Goal: Task Accomplishment & Management: Manage account settings

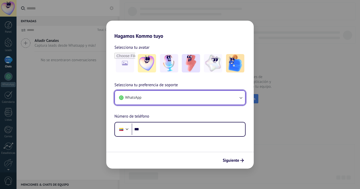
click at [218, 97] on button "WhatsApp" at bounding box center [180, 98] width 130 height 14
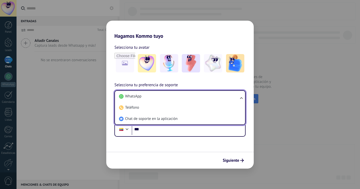
click at [218, 97] on li "WhatsApp" at bounding box center [179, 96] width 124 height 11
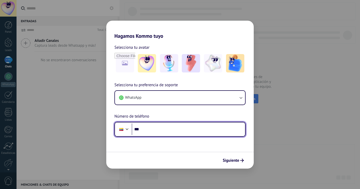
click at [174, 133] on input "***" at bounding box center [188, 129] width 113 height 12
click at [125, 126] on div at bounding box center [127, 128] width 6 height 6
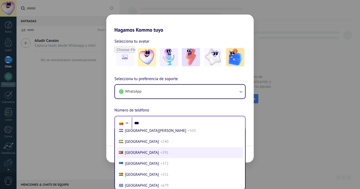
scroll to position [615, 0]
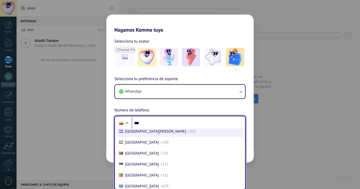
click at [139, 134] on span "[GEOGRAPHIC_DATA][PERSON_NAME]" at bounding box center [156, 131] width 62 height 5
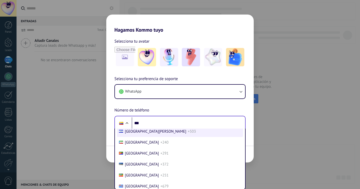
scroll to position [0, 0]
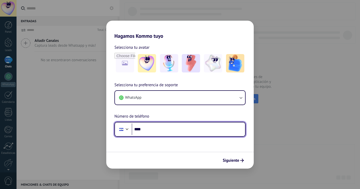
click at [157, 130] on input "***" at bounding box center [188, 129] width 113 height 12
type input "**********"
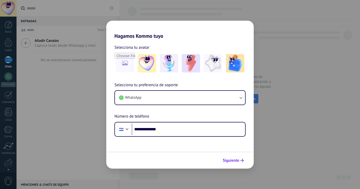
click at [228, 162] on span "Siguiente" at bounding box center [231, 160] width 17 height 4
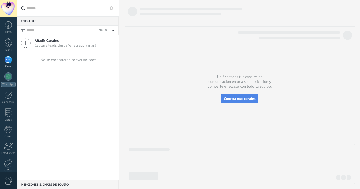
click at [243, 99] on span "Conecta más canales" at bounding box center [239, 98] width 31 height 5
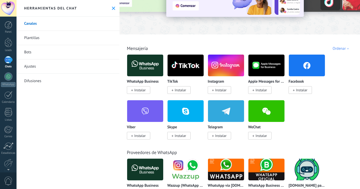
scroll to position [49, 0]
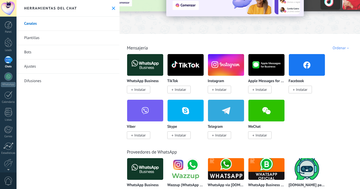
click at [225, 89] on span "Instalar" at bounding box center [220, 89] width 11 height 5
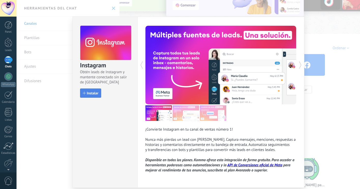
click at [87, 93] on span "Instalar" at bounding box center [92, 93] width 11 height 4
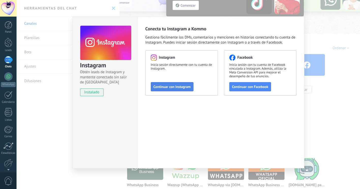
click at [181, 87] on span "Continuar con Instagram" at bounding box center [172, 87] width 37 height 4
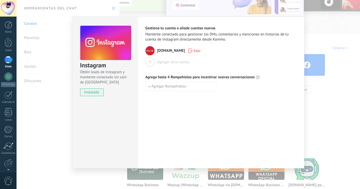
click at [314, 40] on div "Instagram Obtén leads de Instagram y mantente conectado sin salir de Kommo inst…" at bounding box center [189, 94] width 344 height 189
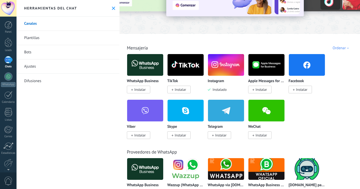
click at [302, 89] on span "Instalar" at bounding box center [301, 89] width 11 height 5
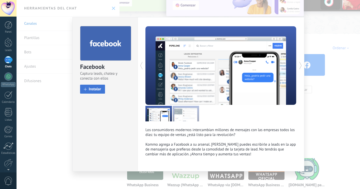
click at [92, 90] on span "Instalar" at bounding box center [95, 89] width 12 height 4
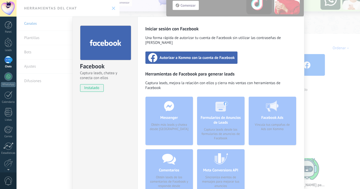
click at [200, 55] on span "Autorizar a Kommo con la cuenta de Facebook" at bounding box center [197, 57] width 75 height 5
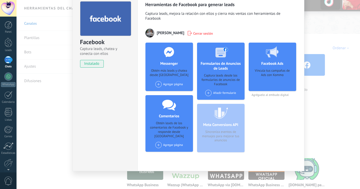
scroll to position [26, 0]
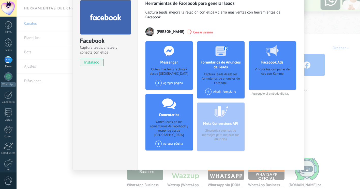
click at [168, 83] on div "Agregar página" at bounding box center [169, 83] width 28 height 6
click at [167, 90] on div "ESLAB" at bounding box center [172, 92] width 34 height 11
click at [320, 98] on div "Facebook Captura leads, chatea y conecta con ellos instalado Desinstalar Herram…" at bounding box center [189, 94] width 344 height 189
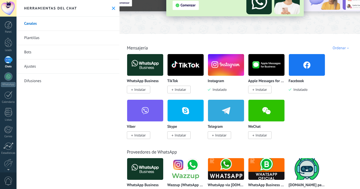
scroll to position [0, 0]
click at [180, 89] on span "Instalar" at bounding box center [180, 89] width 11 height 5
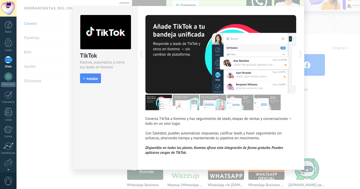
scroll to position [12, 0]
click at [95, 77] on span "Instalar" at bounding box center [92, 79] width 11 height 4
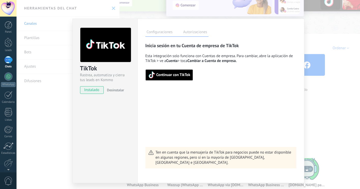
click at [174, 76] on span "Continuar con TikTok" at bounding box center [173, 75] width 34 height 4
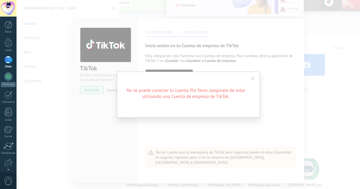
click at [253, 77] on span at bounding box center [252, 79] width 3 height 4
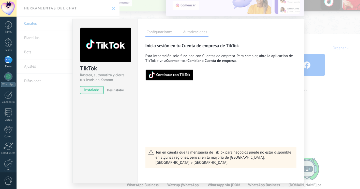
click at [308, 42] on div "TikTok Rastrea, automatiza y cierra tus leads en Kommo instalado Desinstalar Co…" at bounding box center [189, 94] width 344 height 189
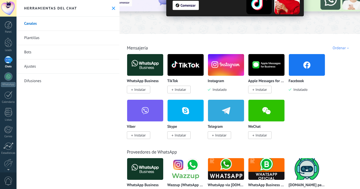
click at [140, 91] on span "Instalar" at bounding box center [139, 89] width 11 height 5
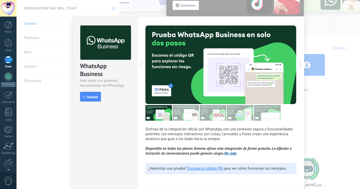
scroll to position [1, 0]
click at [90, 96] on span "Instalar" at bounding box center [92, 97] width 11 height 4
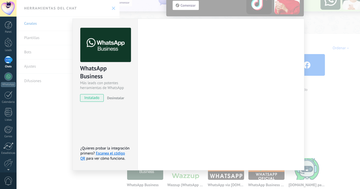
scroll to position [0, 0]
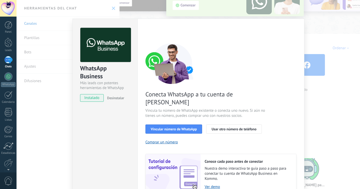
click at [113, 98] on span "Desinstalar" at bounding box center [115, 97] width 17 height 5
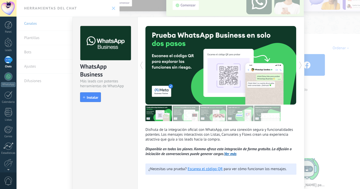
click at [314, 105] on div "WhatsApp Business Más leads con potentes herramientas de WhatsApp install Insta…" at bounding box center [189, 94] width 344 height 189
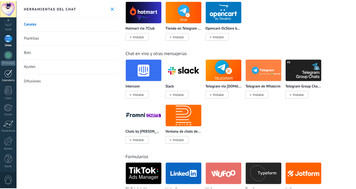
scroll to position [23, 0]
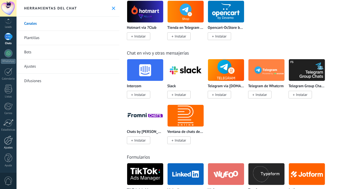
click at [8, 141] on div at bounding box center [8, 139] width 9 height 9
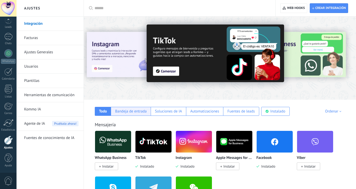
click at [131, 114] on div "Bandeja de entrada" at bounding box center [131, 111] width 40 height 9
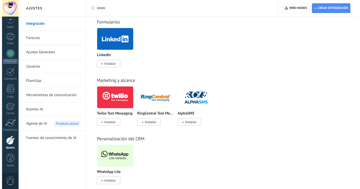
scroll to position [332, 0]
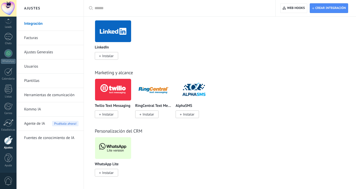
click at [109, 171] on span "Instalar" at bounding box center [107, 172] width 11 height 5
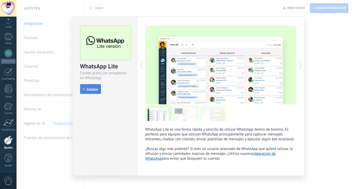
click at [89, 90] on span "Instalar" at bounding box center [92, 89] width 11 height 4
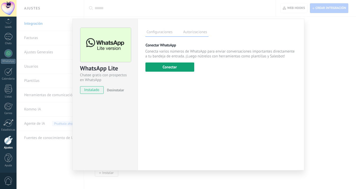
click at [169, 67] on button "Conectar" at bounding box center [170, 66] width 49 height 9
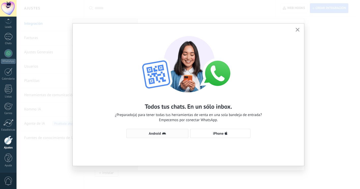
click at [174, 133] on span "Android" at bounding box center [157, 133] width 56 height 4
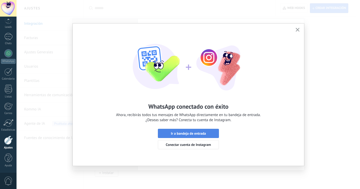
click at [196, 134] on span "Ir a bandeja de entrada" at bounding box center [188, 133] width 35 height 4
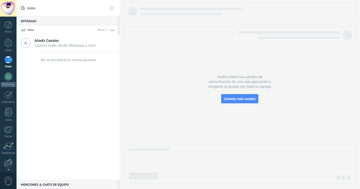
click at [9, 160] on div at bounding box center [8, 162] width 9 height 9
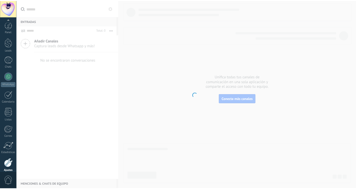
scroll to position [23, 0]
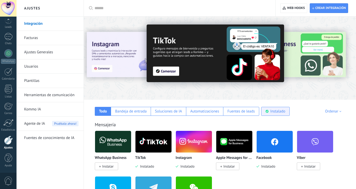
click at [285, 112] on div "Instalado" at bounding box center [278, 111] width 15 height 5
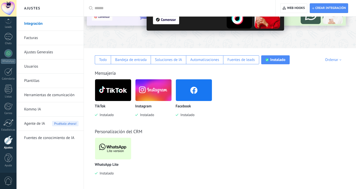
scroll to position [52, 0]
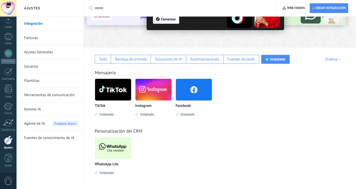
click at [119, 151] on img at bounding box center [113, 147] width 36 height 25
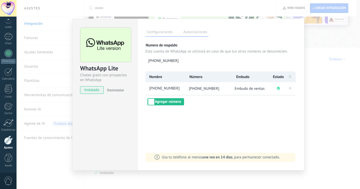
click at [313, 86] on div "WhatsApp Lite Chatee gratis con prospectos en WhatsApp instalado Desinstalar Co…" at bounding box center [189, 94] width 344 height 189
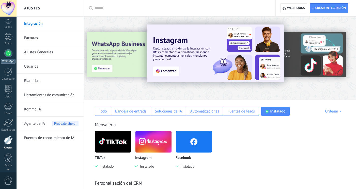
scroll to position [0, 0]
click at [8, 56] on div at bounding box center [8, 59] width 8 height 7
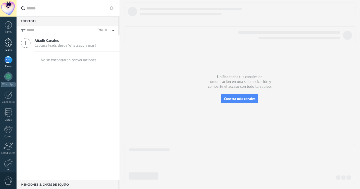
click at [9, 40] on div at bounding box center [9, 42] width 8 height 9
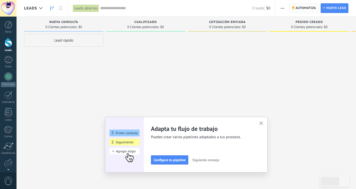
click at [308, 10] on span "Automatiza" at bounding box center [306, 8] width 21 height 9
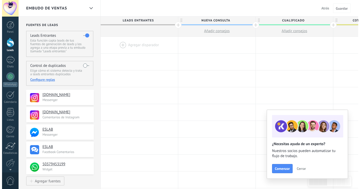
scroll to position [23, 0]
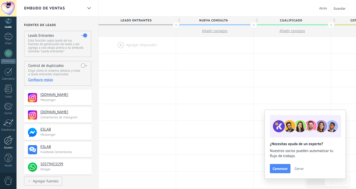
click at [7, 141] on div at bounding box center [8, 139] width 9 height 9
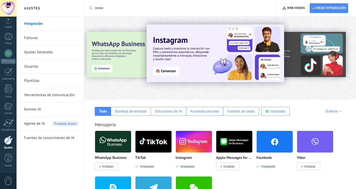
click at [33, 67] on link "Usuarios" at bounding box center [51, 66] width 54 height 14
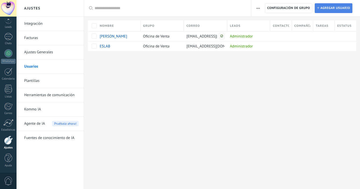
click at [328, 10] on span "Agregar usuario" at bounding box center [336, 8] width 30 height 9
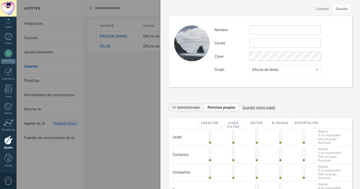
click at [269, 26] on input "text" at bounding box center [286, 29] width 72 height 9
click at [265, 40] on input "text" at bounding box center [286, 42] width 72 height 9
click at [269, 32] on input "********" at bounding box center [286, 29] width 72 height 9
type input "*"
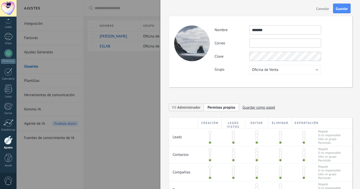
type input "********"
click at [268, 46] on input "text" at bounding box center [286, 42] width 72 height 9
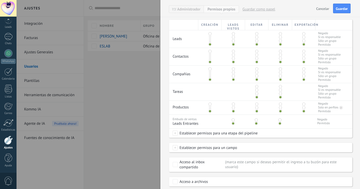
scroll to position [115, 0]
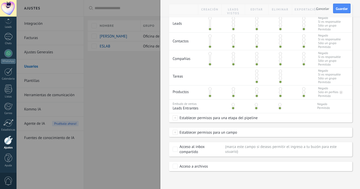
click at [234, 52] on span at bounding box center [233, 53] width 3 height 3
click at [233, 63] on span at bounding box center [233, 64] width 3 height 3
click at [256, 63] on span at bounding box center [256, 64] width 3 height 3
click at [278, 60] on div at bounding box center [280, 58] width 23 height 17
click at [280, 61] on div at bounding box center [281, 58] width 2 height 13
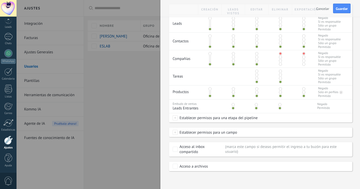
click at [279, 63] on span at bounding box center [280, 64] width 3 height 3
click at [302, 63] on span at bounding box center [303, 64] width 3 height 3
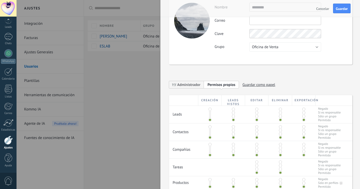
scroll to position [0, 0]
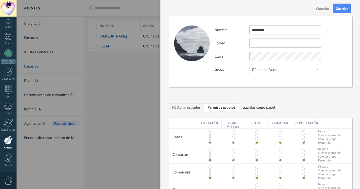
click at [259, 41] on input "text" at bounding box center [286, 42] width 72 height 9
